Goal: Information Seeking & Learning: Learn about a topic

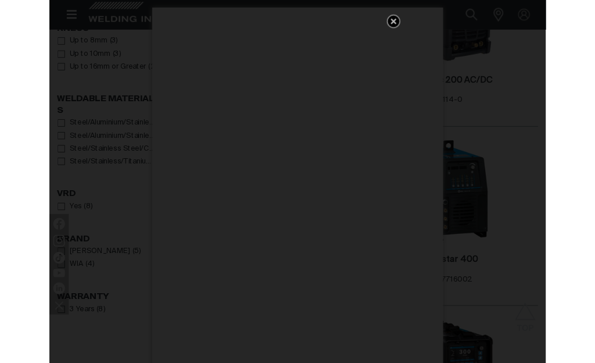
scroll to position [996, 0]
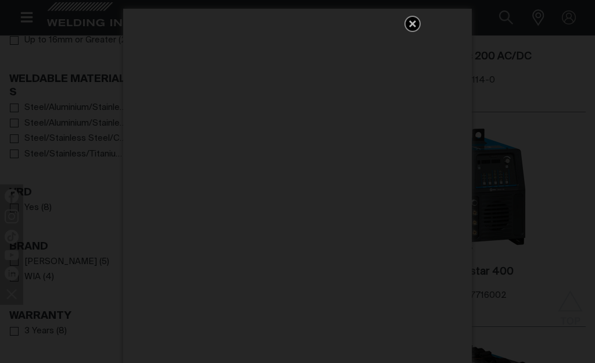
click at [410, 24] on icon "Get 5 WIA Welding Guides Free!" at bounding box center [412, 24] width 14 height 14
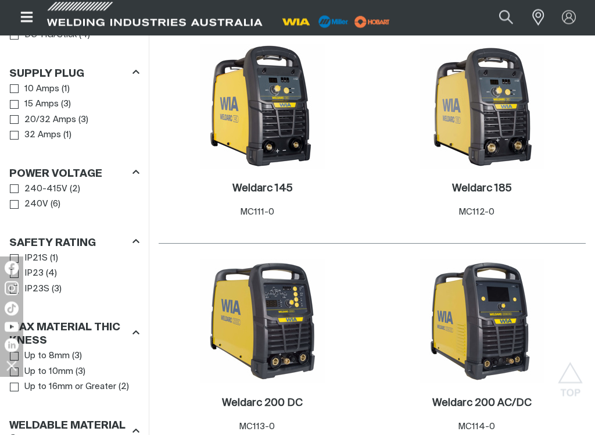
scroll to position [650, 0]
click at [20, 104] on link "15 Amps" at bounding box center [34, 104] width 49 height 16
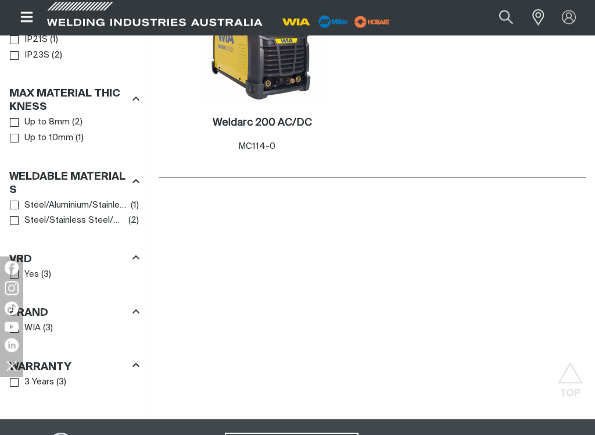
scroll to position [935, 0]
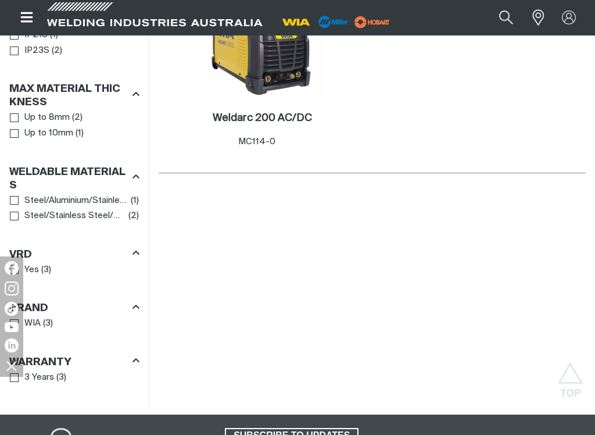
click at [20, 200] on link "Steel/Aluminium/Stainless/Titanium/Copper" at bounding box center [69, 201] width 119 height 16
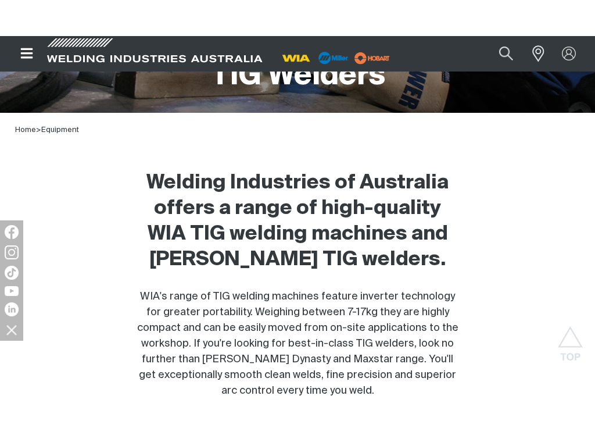
scroll to position [229, 0]
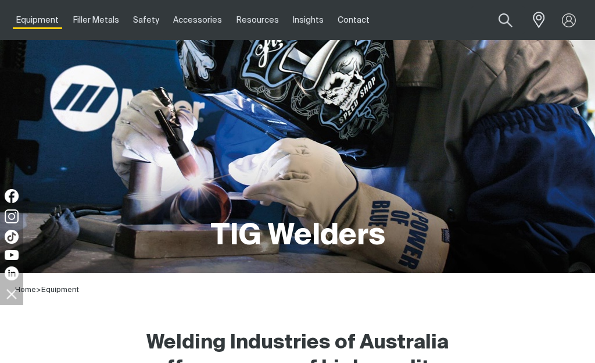
scroll to position [48, 0]
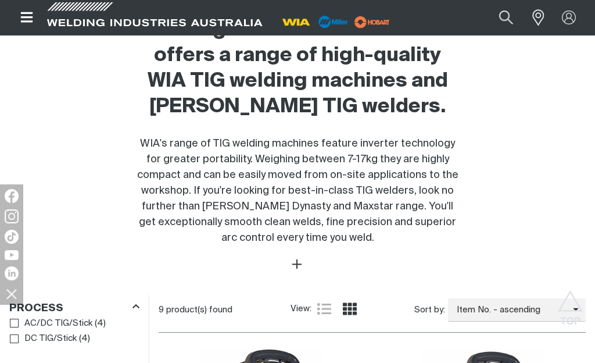
scroll to position [299, 0]
